Goal: Check status: Check status

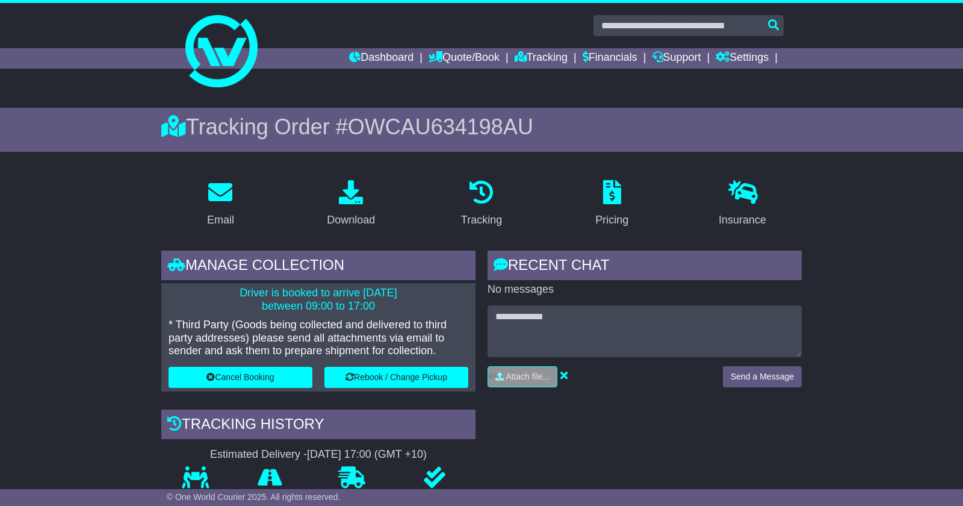
scroll to position [1, 0]
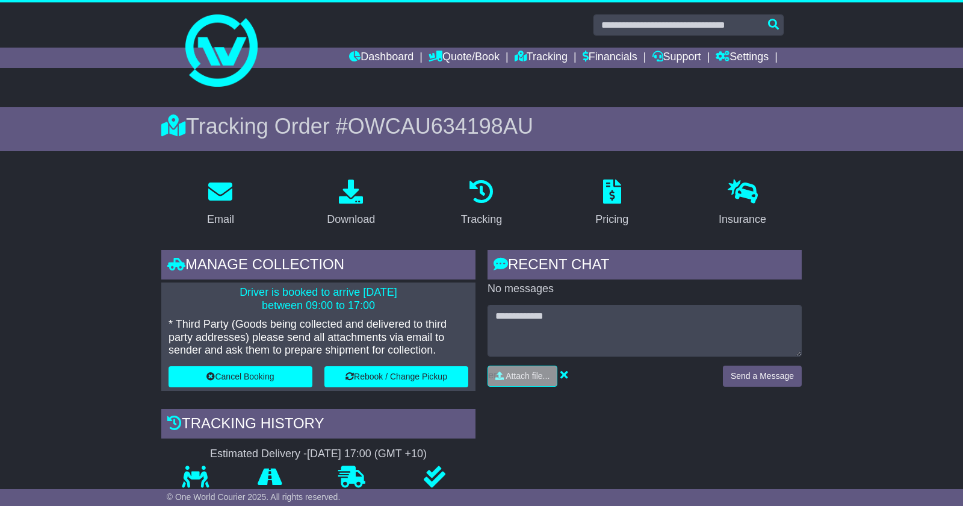
click at [358, 58] on link "Dashboard" at bounding box center [381, 58] width 64 height 20
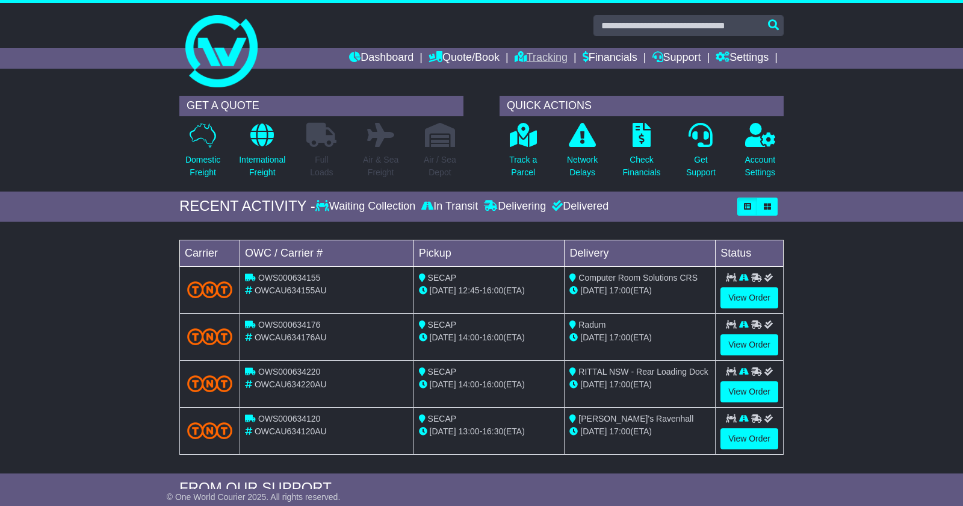
click at [521, 59] on link "Tracking" at bounding box center [541, 58] width 53 height 20
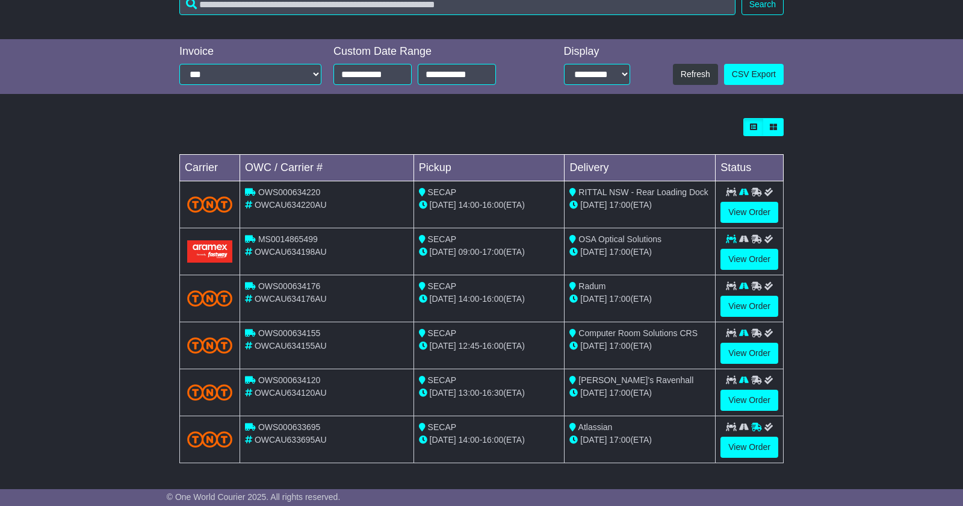
scroll to position [235, 0]
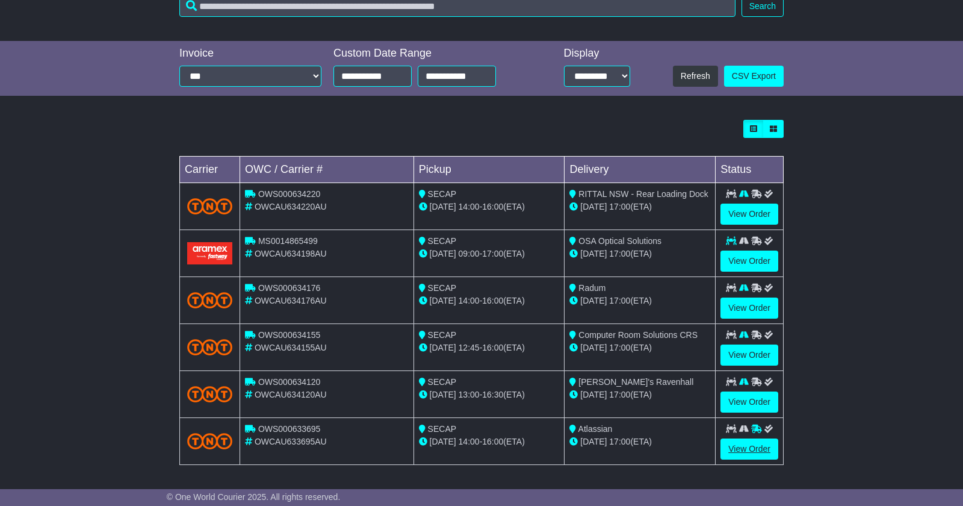
click at [751, 449] on link "View Order" at bounding box center [750, 448] width 58 height 21
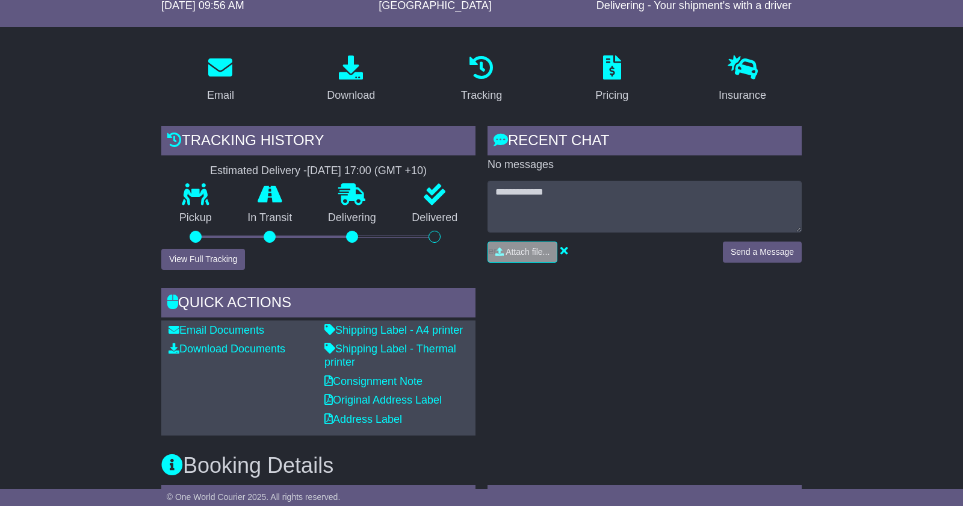
scroll to position [162, 0]
click at [192, 256] on button "View Full Tracking" at bounding box center [203, 259] width 84 height 21
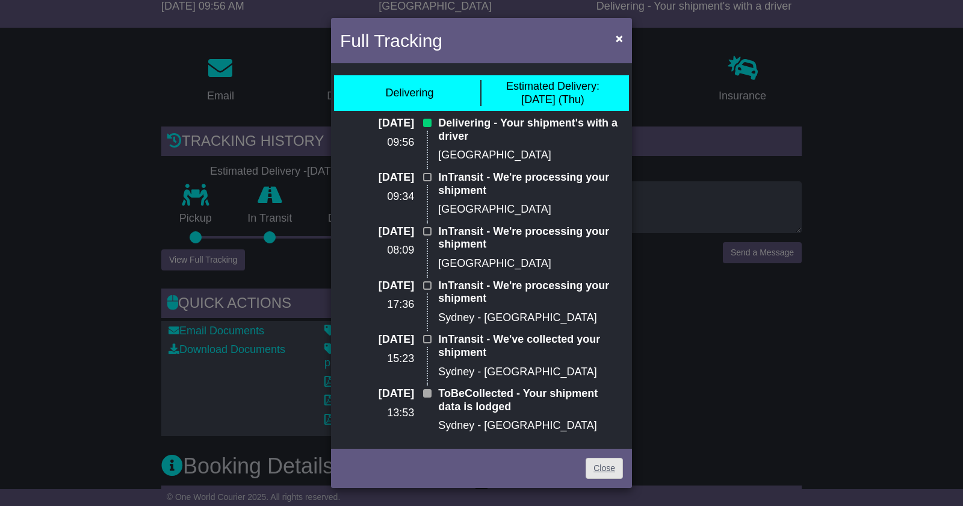
click at [609, 466] on link "Close" at bounding box center [604, 468] width 37 height 21
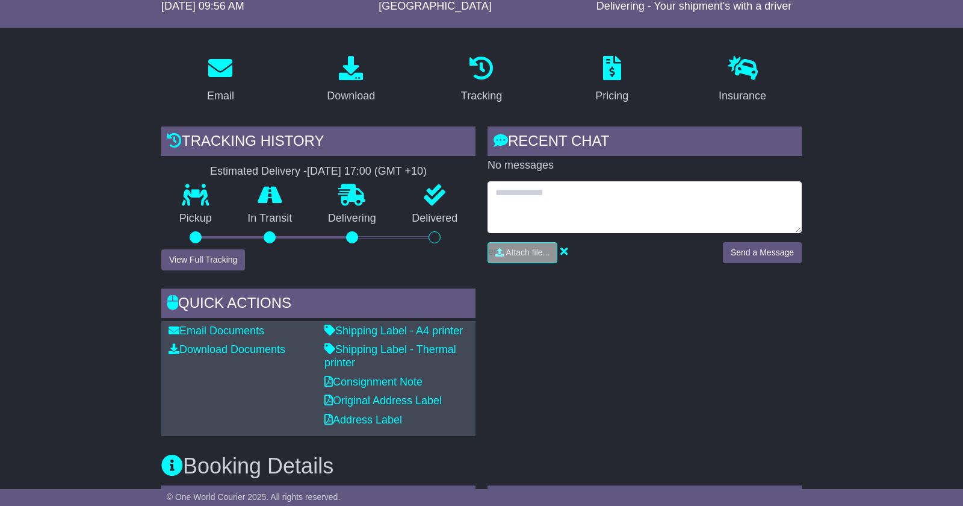
click at [616, 202] on textarea at bounding box center [645, 207] width 314 height 52
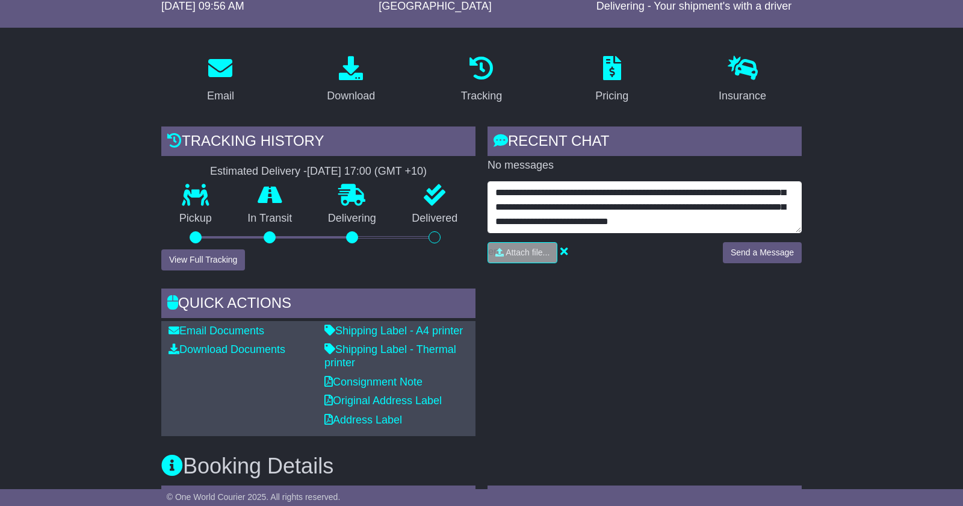
scroll to position [38, 0]
type textarea "**********"
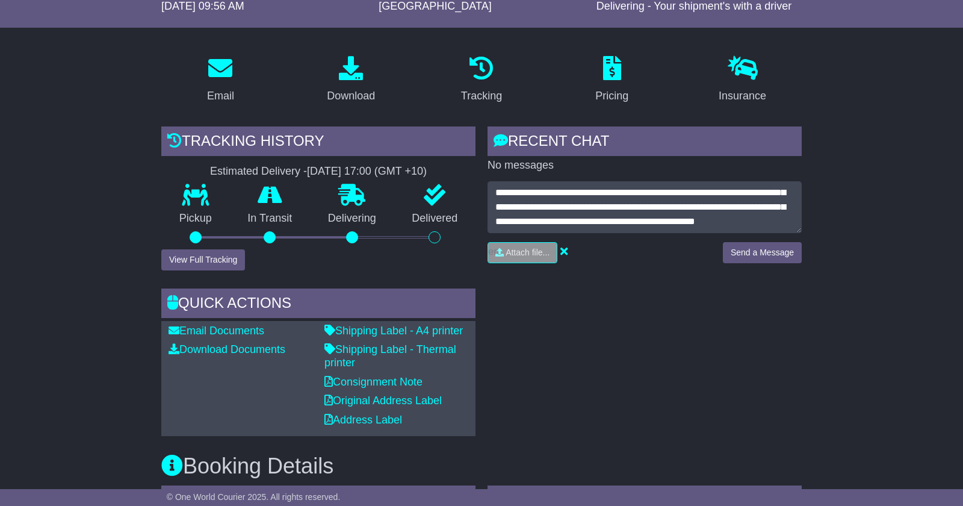
click at [765, 253] on button "Send a Message" at bounding box center [762, 252] width 79 height 21
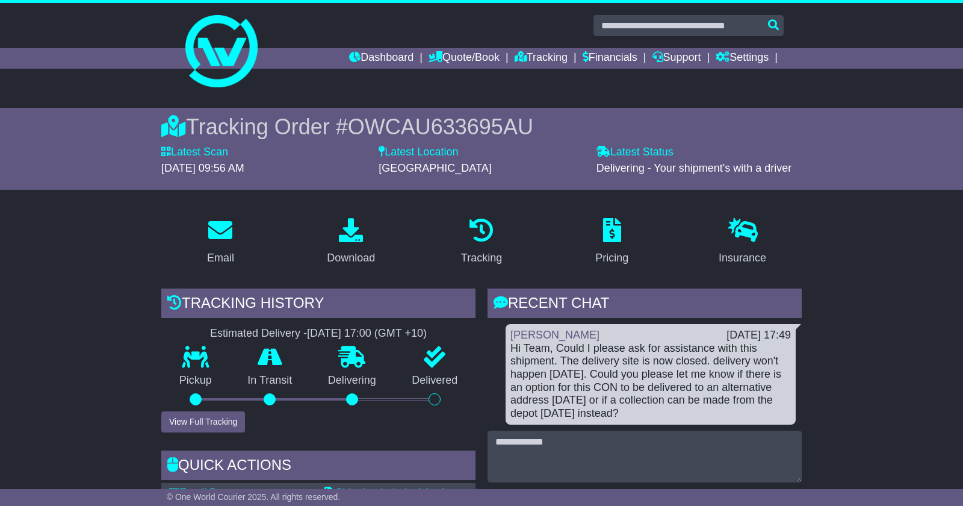
scroll to position [0, 0]
click at [462, 130] on span "OWCAU633695AU" at bounding box center [440, 126] width 185 height 25
copy span "OWCAU633695AU"
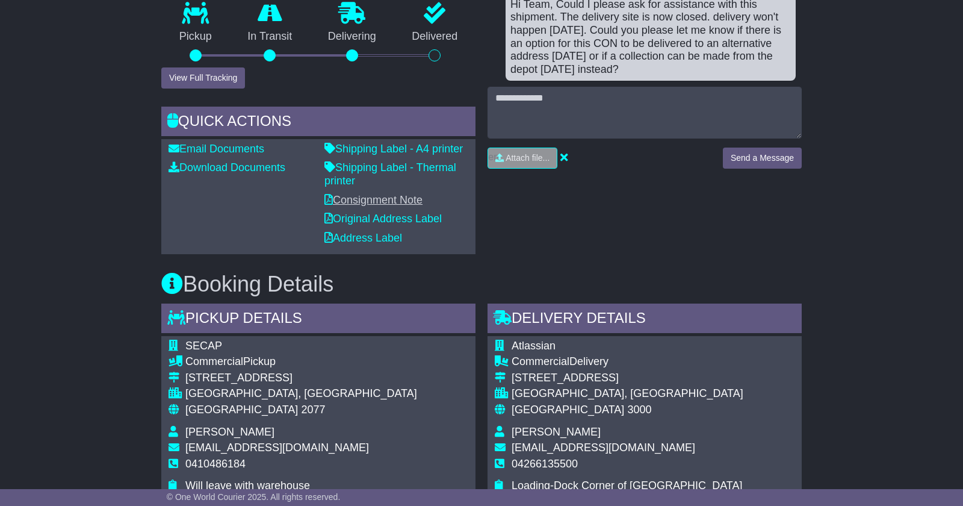
scroll to position [345, 0]
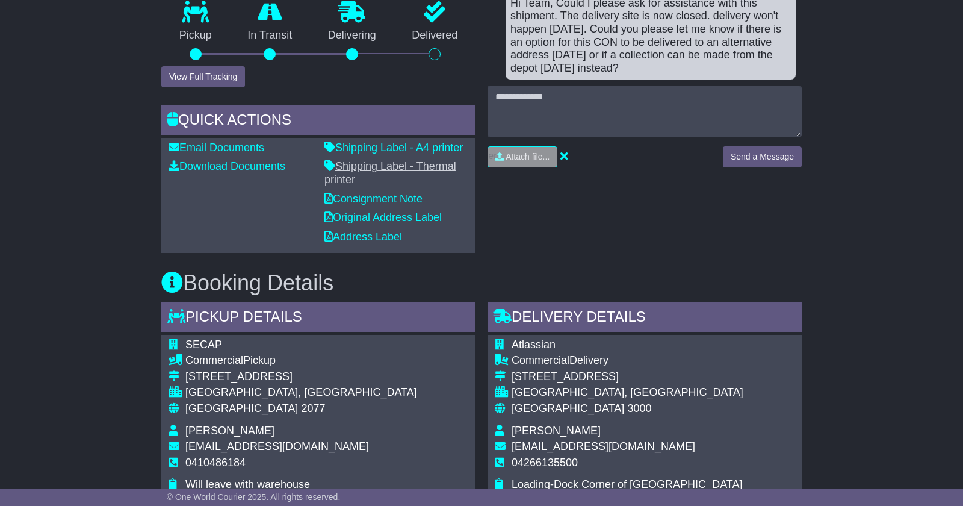
click at [393, 165] on link "Shipping Label - Thermal printer" at bounding box center [390, 172] width 132 height 25
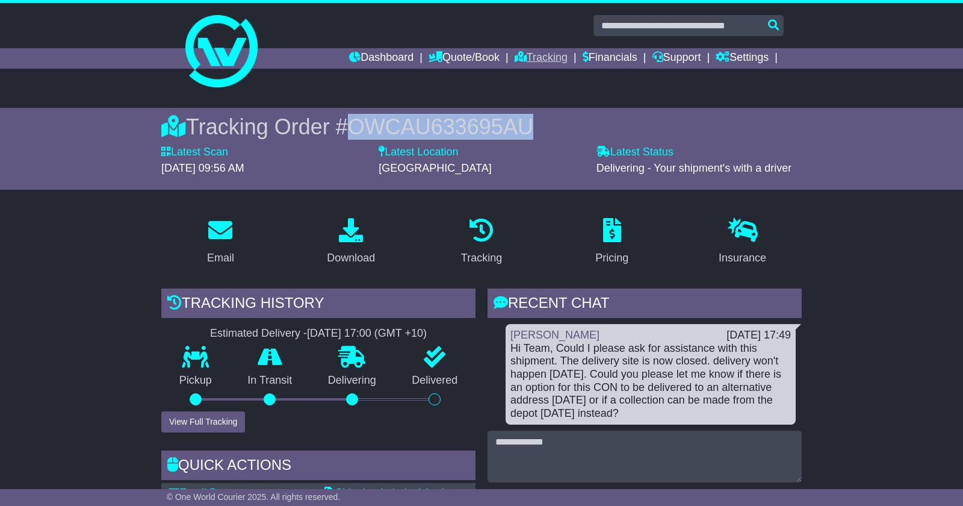
scroll to position [0, 0]
click at [539, 55] on link "Tracking" at bounding box center [541, 58] width 53 height 20
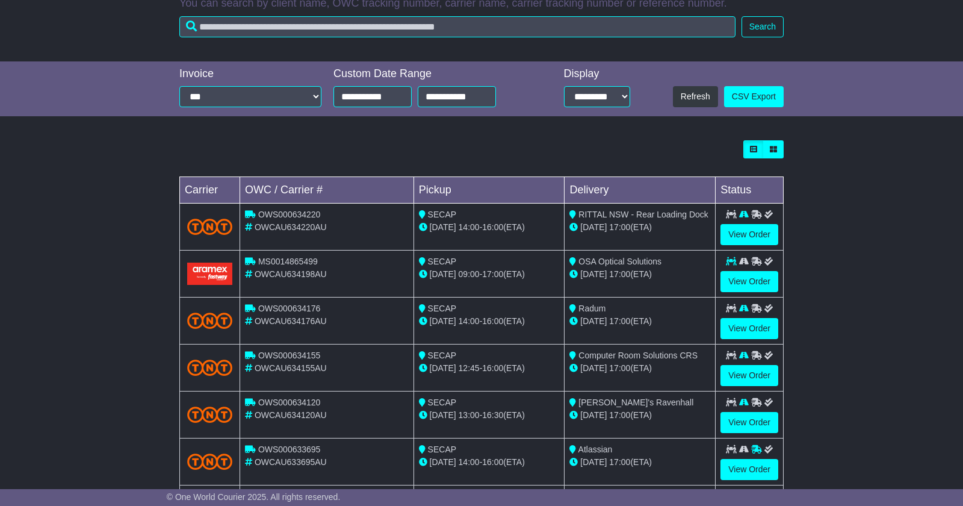
scroll to position [216, 0]
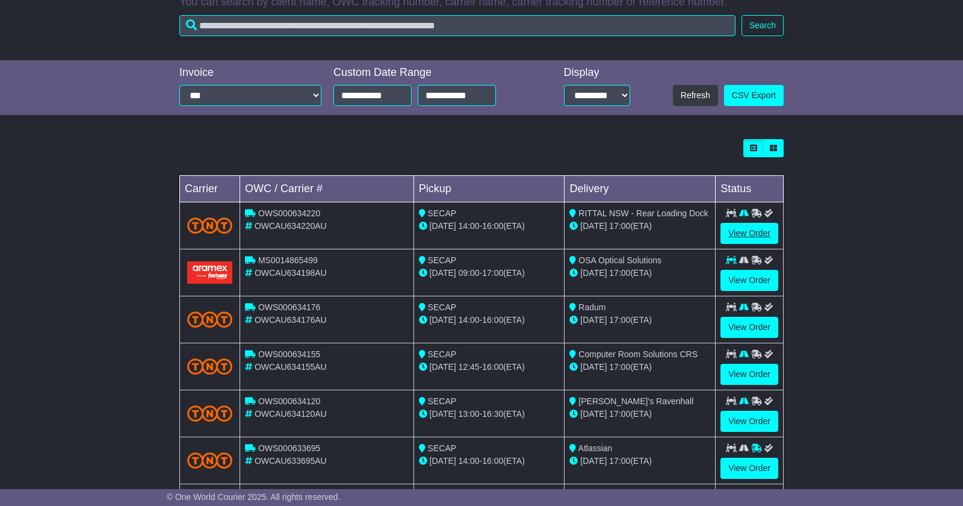
click at [742, 232] on link "View Order" at bounding box center [750, 233] width 58 height 21
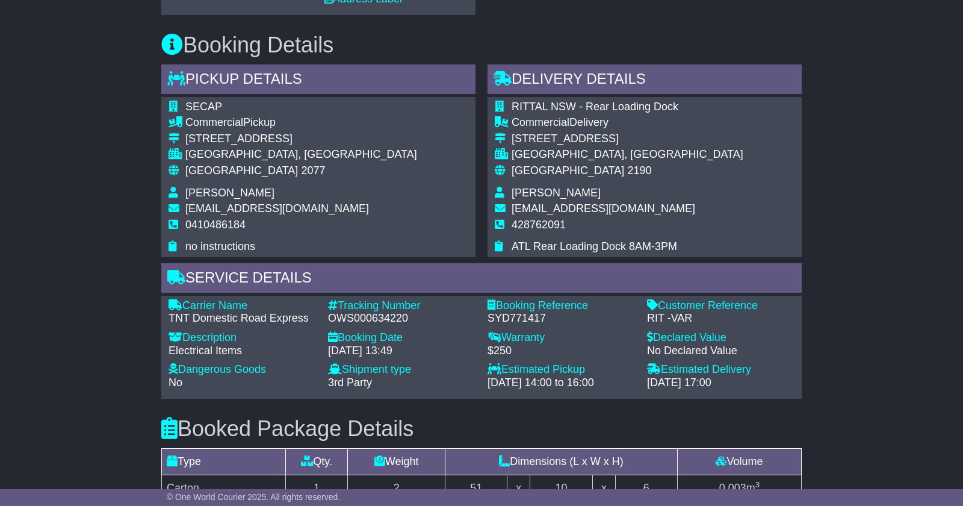
scroll to position [618, 0]
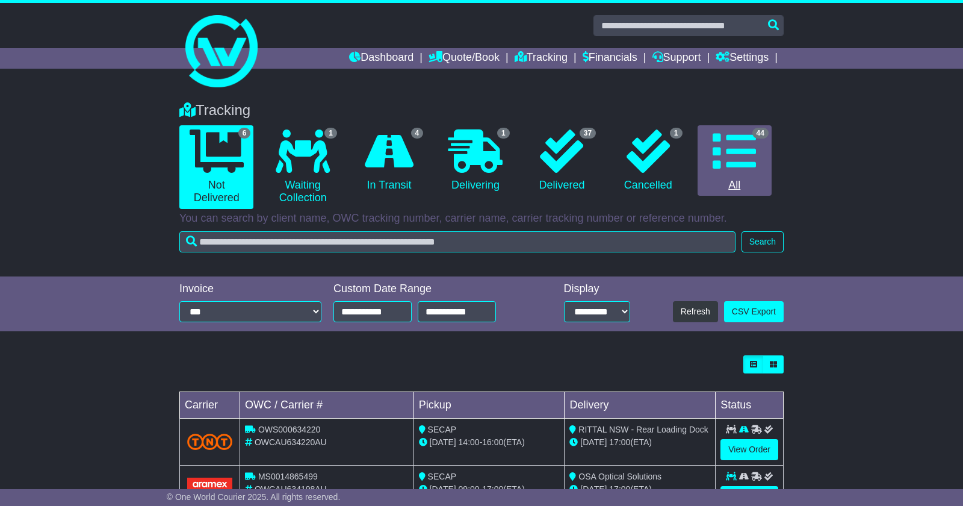
click at [737, 153] on icon at bounding box center [734, 150] width 43 height 43
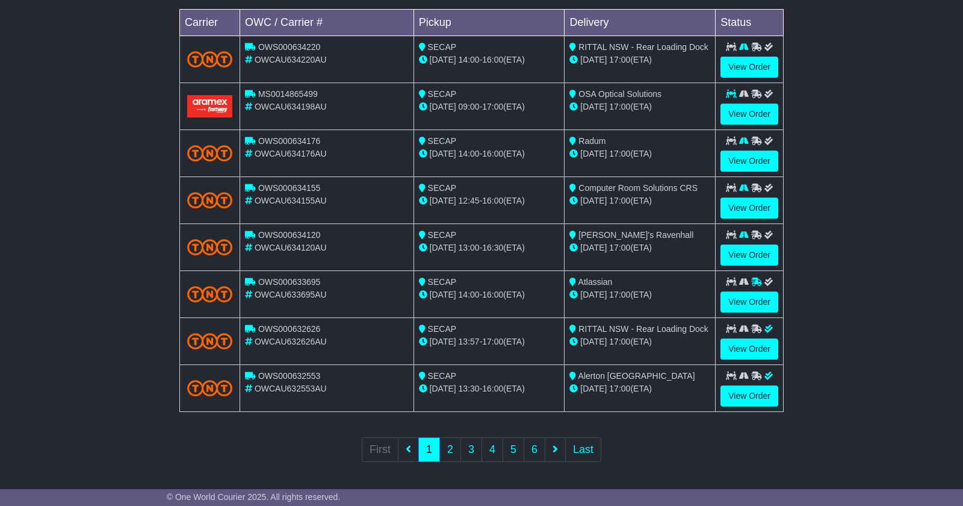
scroll to position [382, 0]
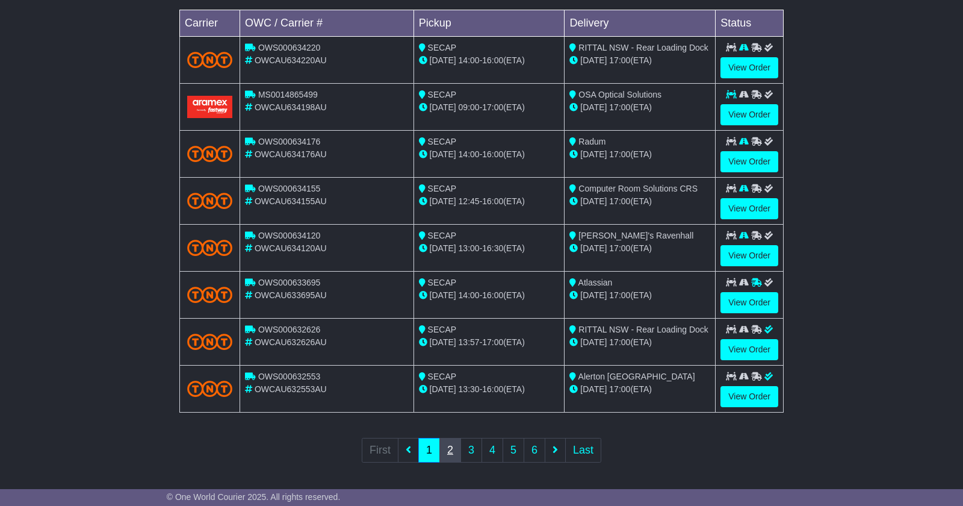
click at [449, 455] on link "2" at bounding box center [450, 450] width 22 height 25
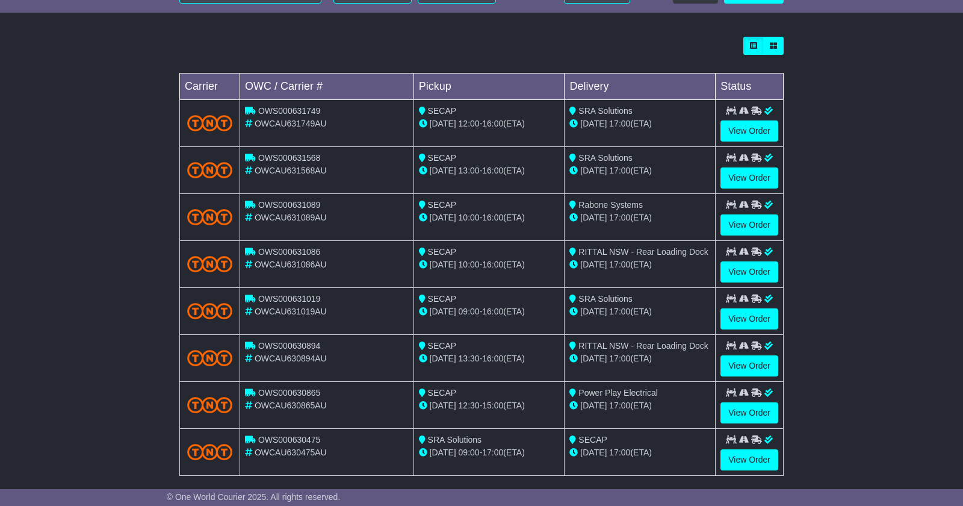
scroll to position [318, 0]
click at [734, 367] on link "View Order" at bounding box center [750, 366] width 58 height 21
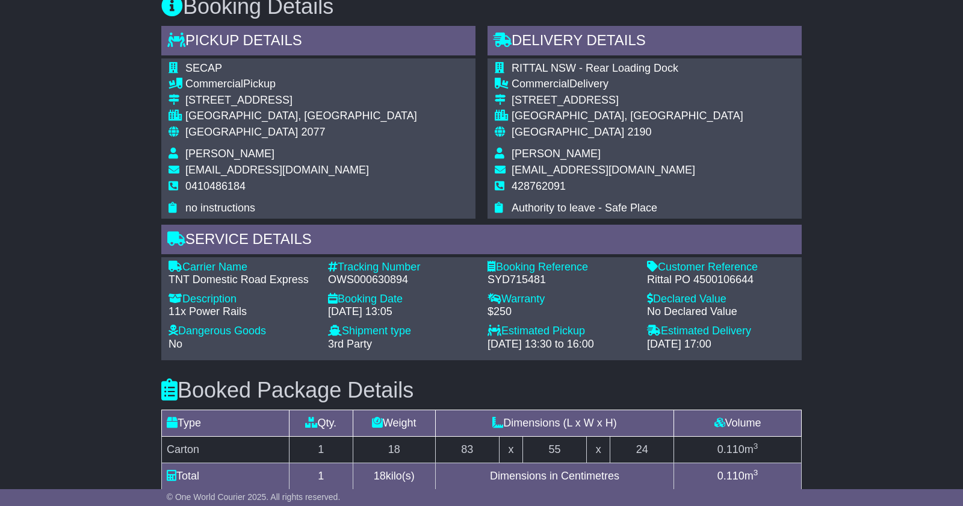
scroll to position [715, 0]
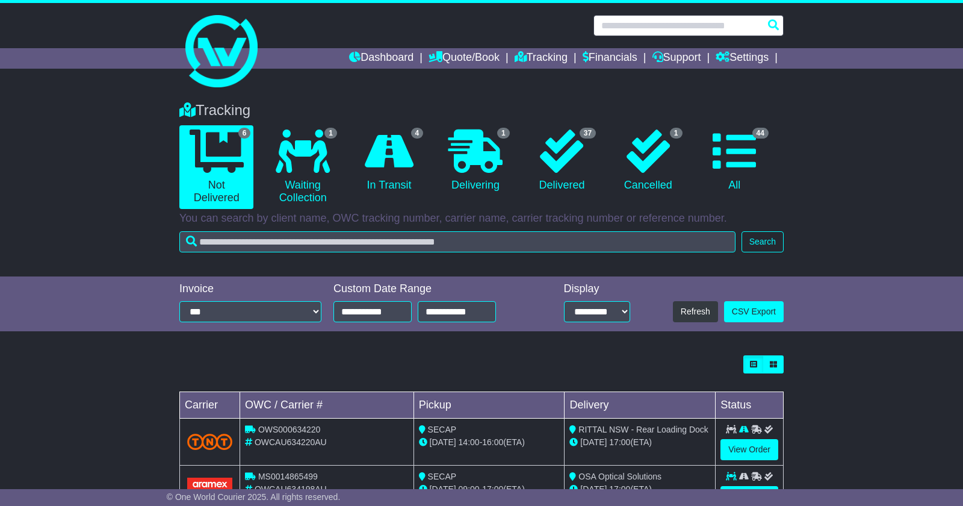
click at [638, 27] on input "text" at bounding box center [689, 25] width 190 height 21
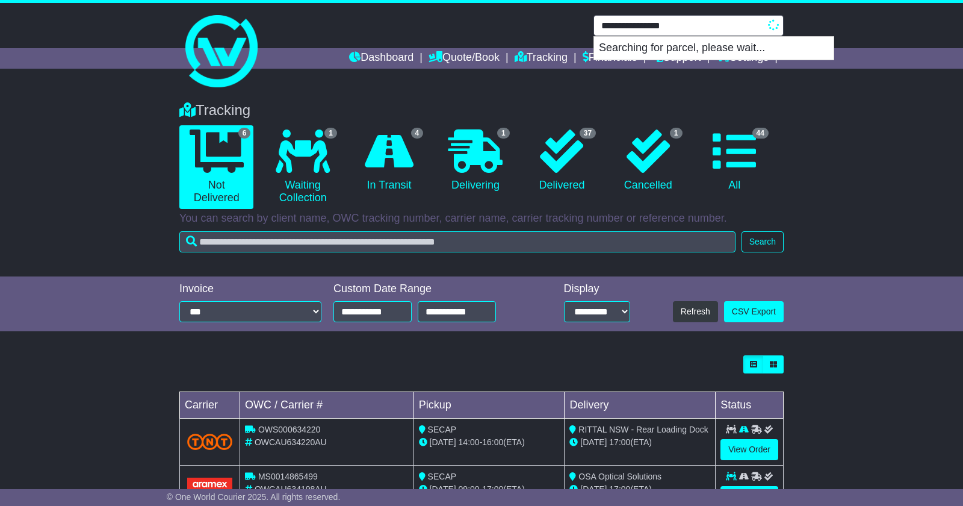
type input "**********"
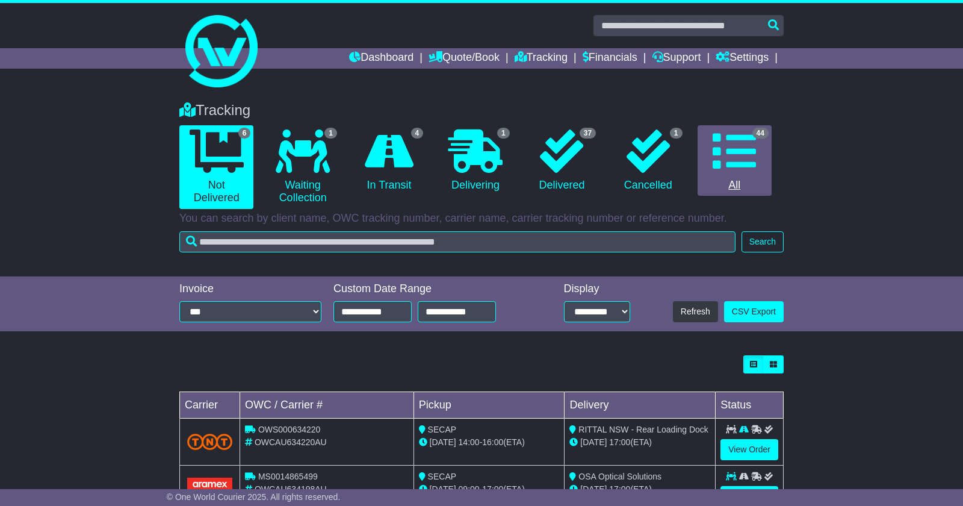
click at [760, 152] on link "44 All" at bounding box center [735, 160] width 74 height 71
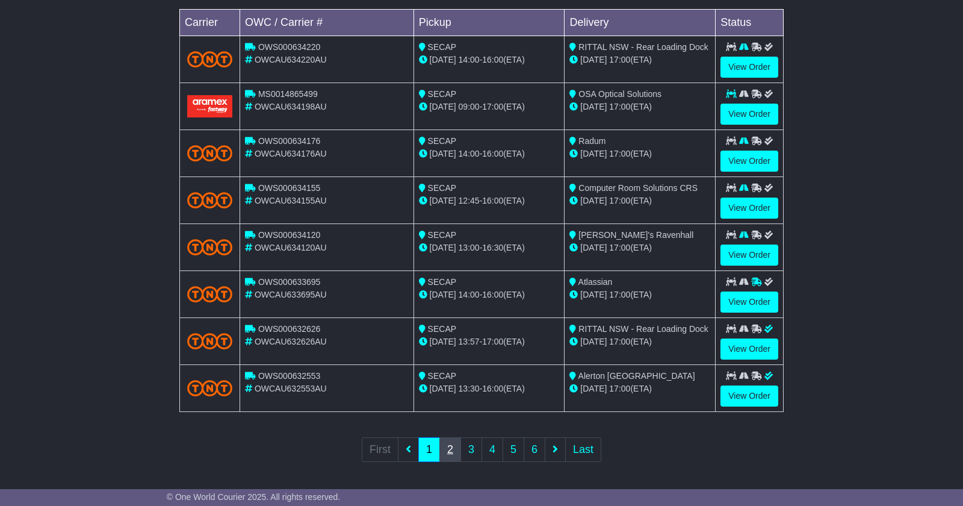
scroll to position [382, 0]
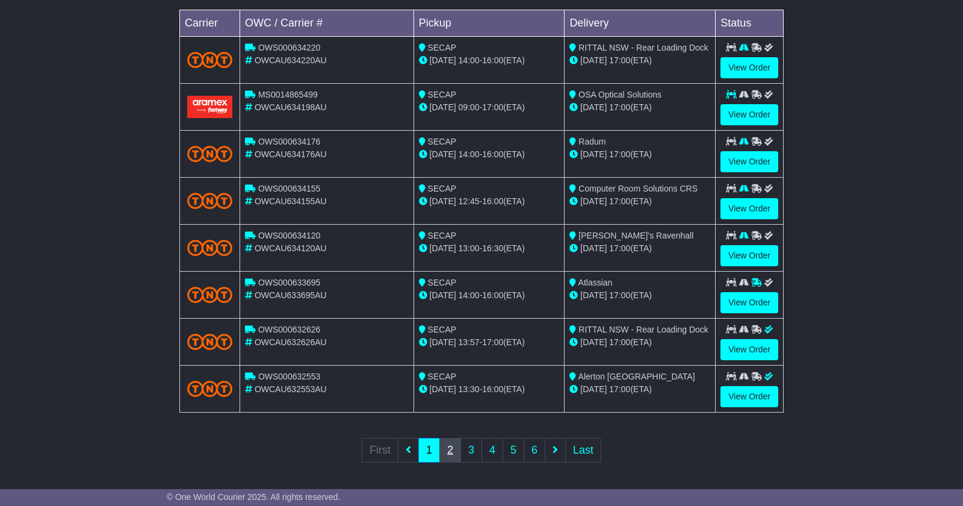
click at [450, 449] on link "2" at bounding box center [450, 450] width 22 height 25
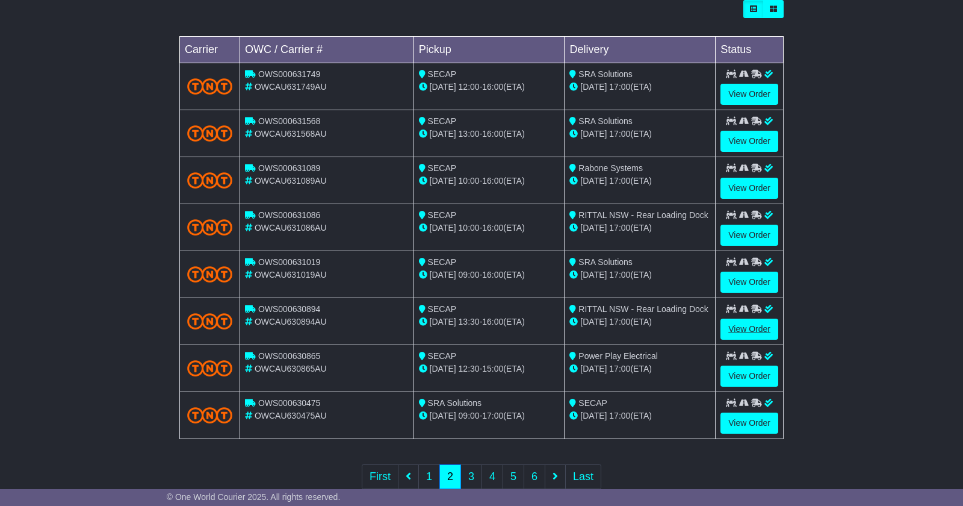
scroll to position [355, 0]
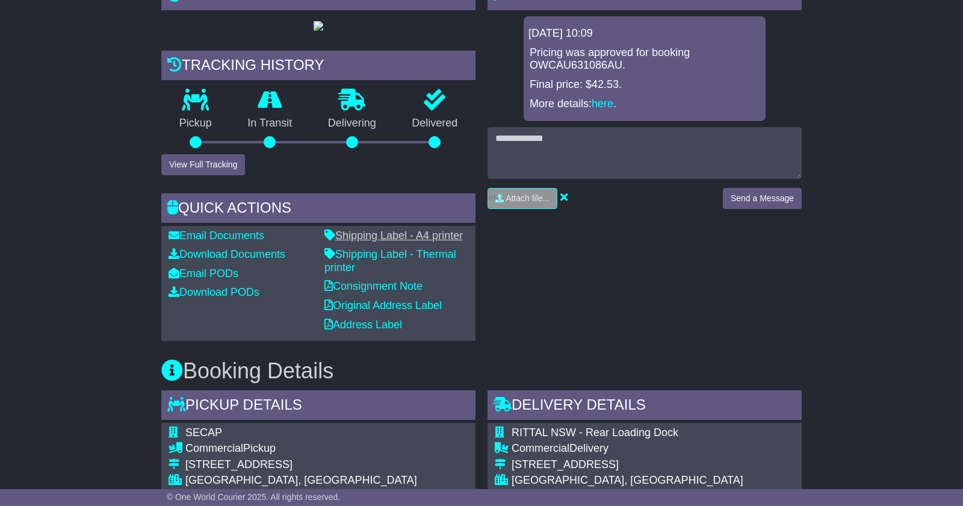
scroll to position [310, 0]
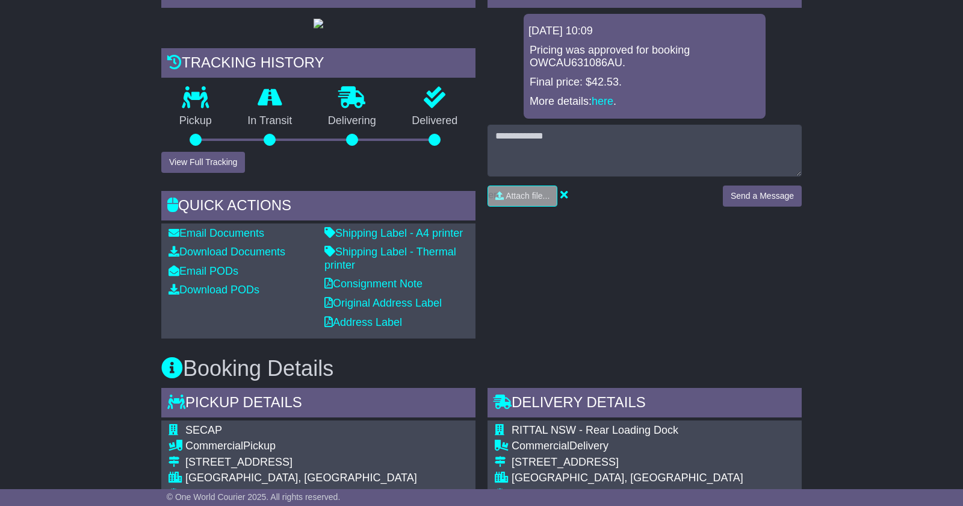
click at [213, 161] on button "View Full Tracking" at bounding box center [203, 162] width 84 height 21
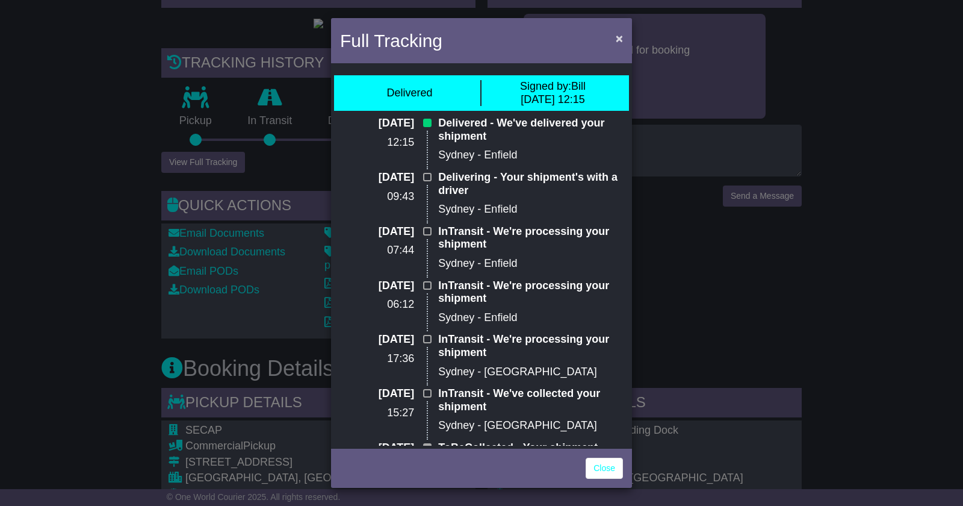
click at [617, 40] on span "×" at bounding box center [619, 38] width 7 height 14
